Goal: Information Seeking & Learning: Learn about a topic

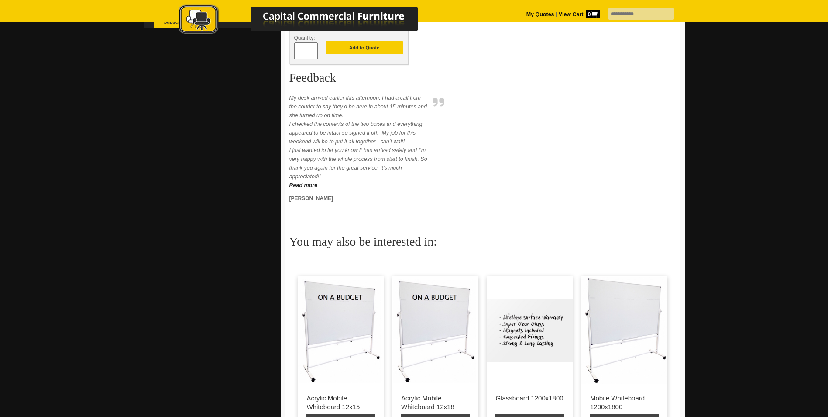
scroll to position [218, 0]
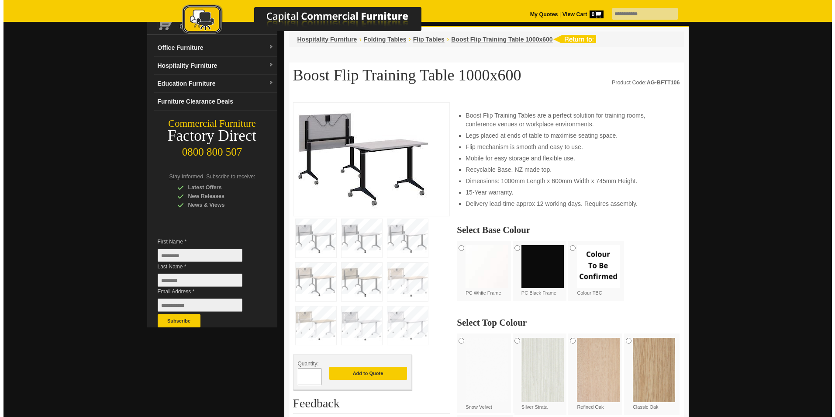
scroll to position [44, 0]
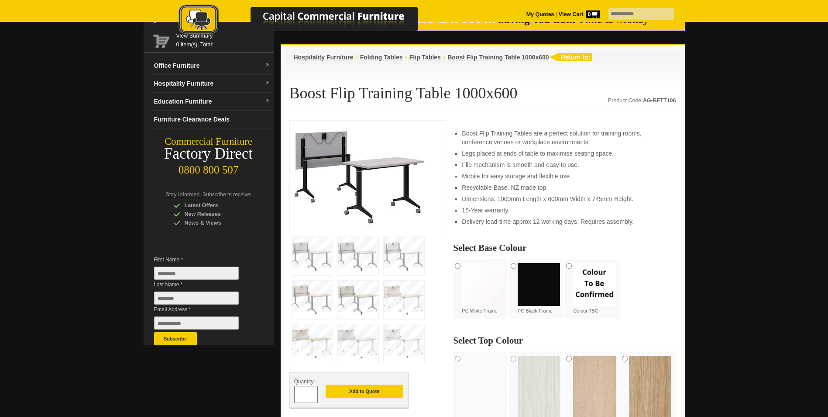
click at [378, 207] on img at bounding box center [359, 176] width 131 height 102
click at [304, 259] on img at bounding box center [312, 256] width 41 height 38
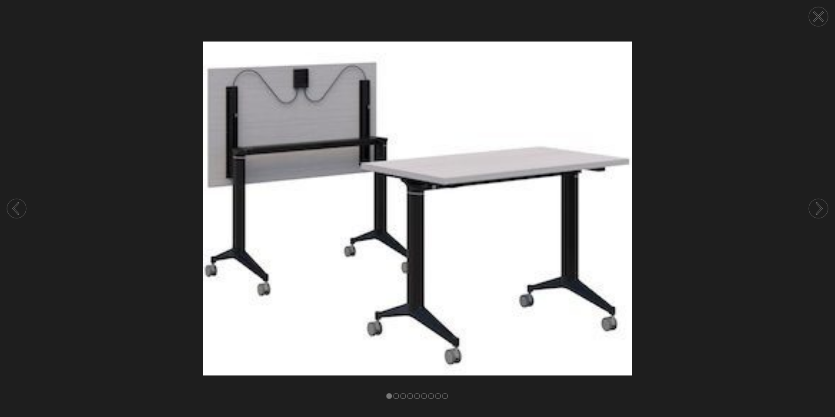
click at [818, 210] on circle at bounding box center [818, 208] width 19 height 19
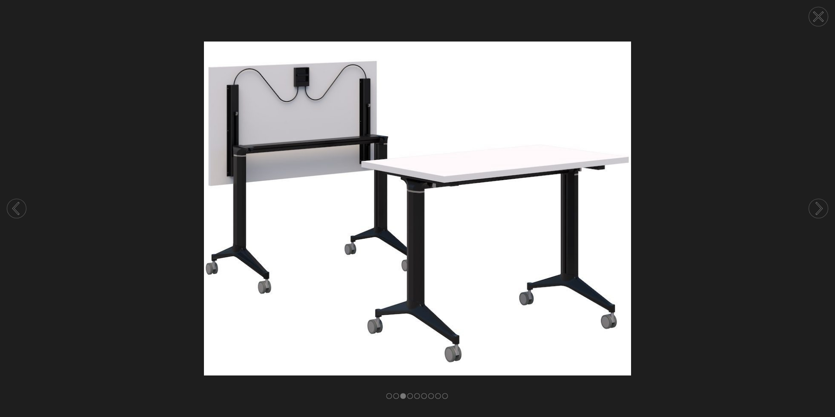
click at [818, 210] on circle at bounding box center [818, 208] width 19 height 19
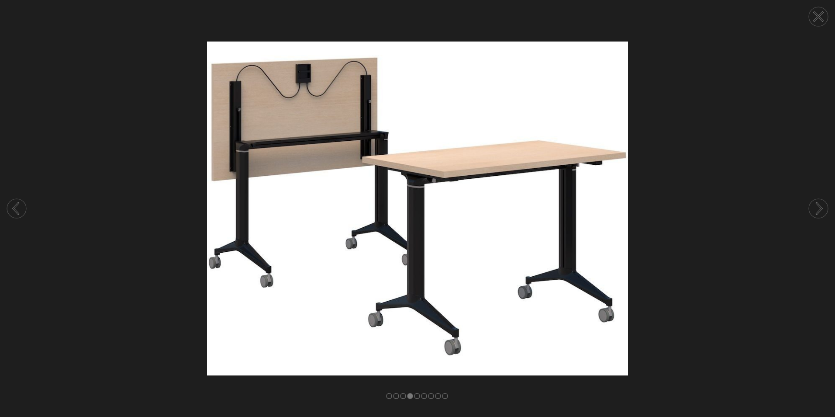
click at [818, 210] on circle at bounding box center [818, 208] width 19 height 19
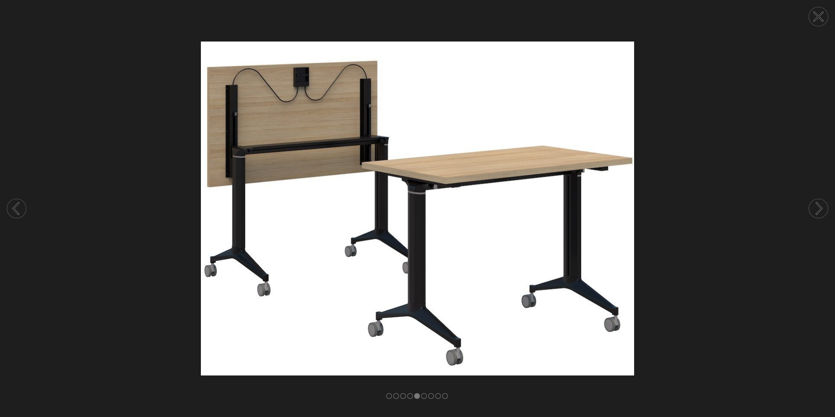
click at [818, 210] on circle at bounding box center [818, 208] width 19 height 19
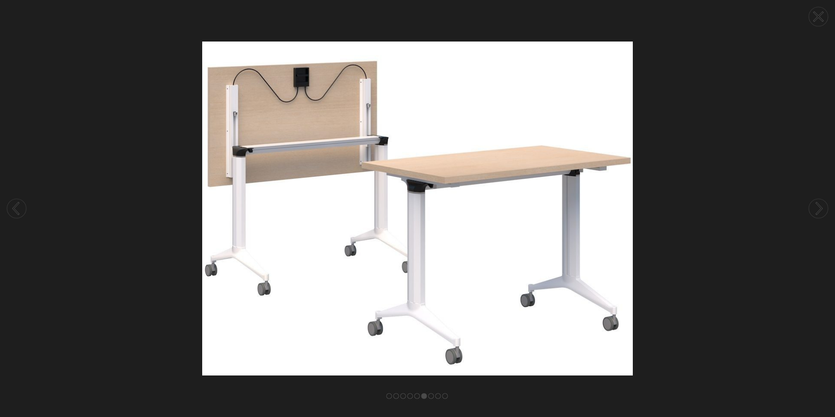
click at [818, 210] on circle at bounding box center [818, 208] width 19 height 19
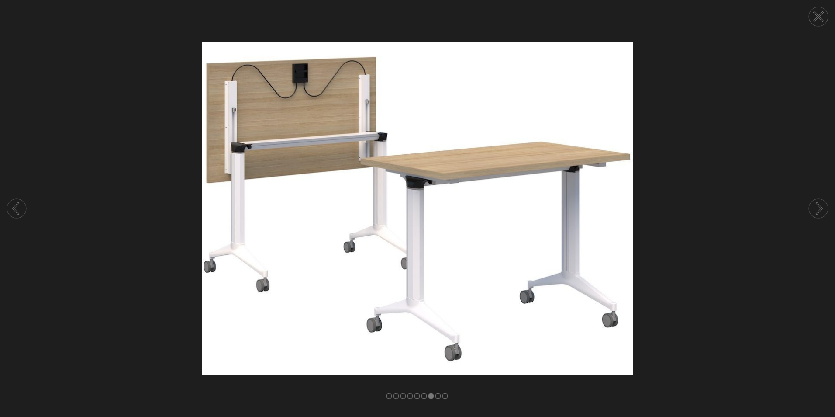
click at [818, 210] on circle at bounding box center [818, 208] width 19 height 19
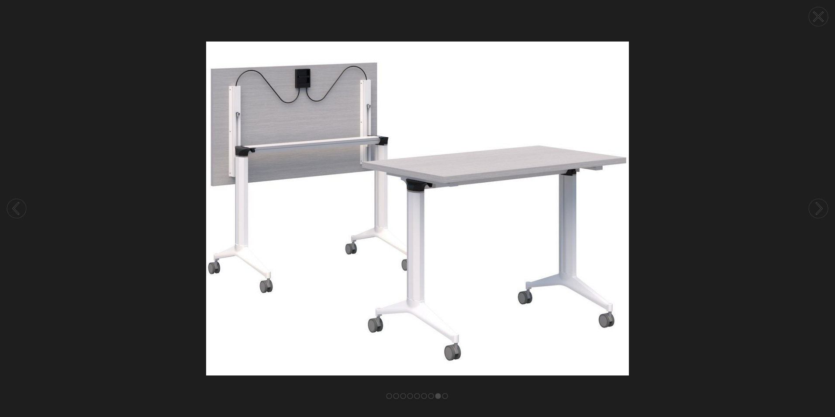
click at [818, 210] on circle at bounding box center [818, 208] width 19 height 19
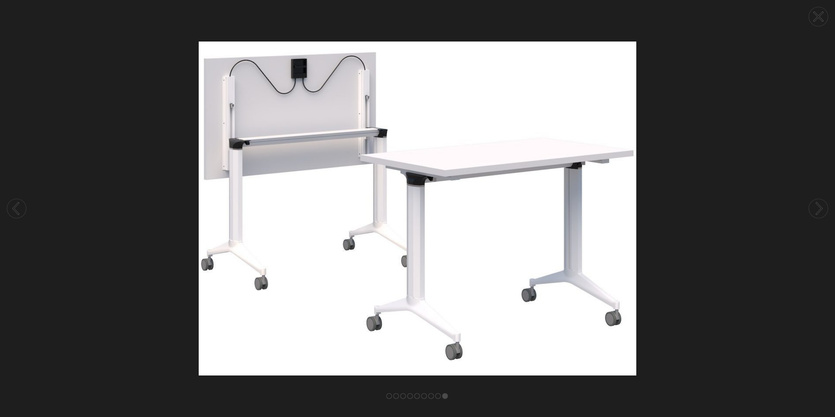
click at [818, 210] on circle at bounding box center [818, 208] width 19 height 19
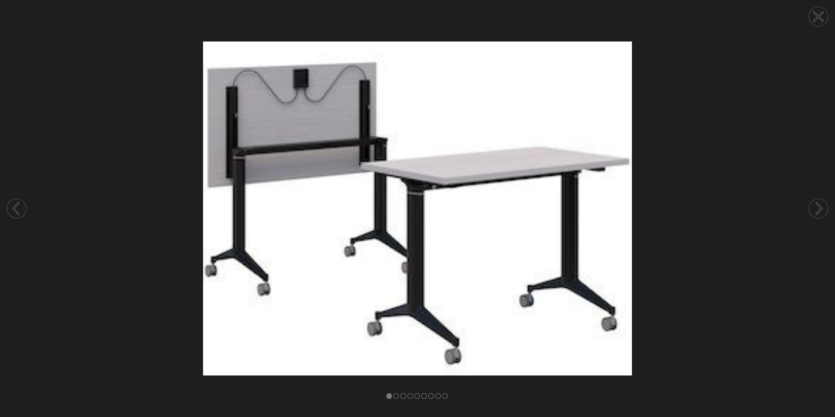
click at [818, 210] on circle at bounding box center [818, 208] width 19 height 19
